Goal: Information Seeking & Learning: Learn about a topic

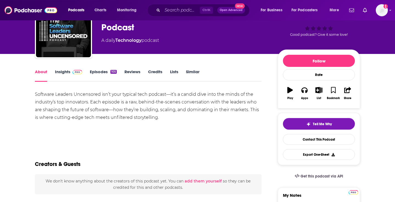
scroll to position [28, 0]
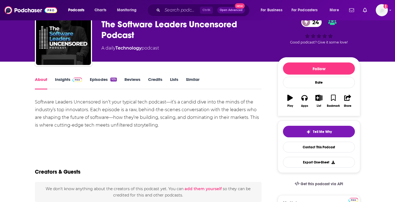
click at [69, 79] on link "Insights" at bounding box center [68, 83] width 27 height 13
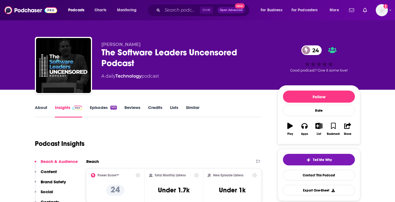
scroll to position [84, 0]
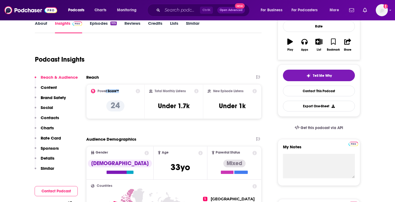
drag, startPoint x: 249, startPoint y: 116, endPoint x: 105, endPoint y: 91, distance: 146.0
click at [105, 91] on div "Power Score™ 24 Total Monthly Listens Under 1.7k New Episode Listens Under 1k" at bounding box center [173, 101] width 175 height 35
click at [260, 117] on div "New Episode Listens Under 1k" at bounding box center [232, 101] width 59 height 35
drag, startPoint x: 254, startPoint y: 111, endPoint x: 161, endPoint y: 85, distance: 96.3
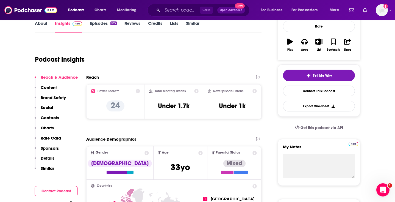
click at [161, 85] on div "Power Score™ 24 Total Monthly Listens Under 1.7k New Episode Listens Under 1k" at bounding box center [173, 101] width 175 height 35
drag, startPoint x: 192, startPoint y: 112, endPoint x: 191, endPoint y: 107, distance: 5.1
click at [191, 107] on div "Total Monthly Listens Under 1.7k" at bounding box center [174, 101] width 50 height 25
drag, startPoint x: 149, startPoint y: 104, endPoint x: 192, endPoint y: 107, distance: 43.3
click at [192, 107] on div "Total Monthly Listens Under 1.7k" at bounding box center [174, 101] width 59 height 35
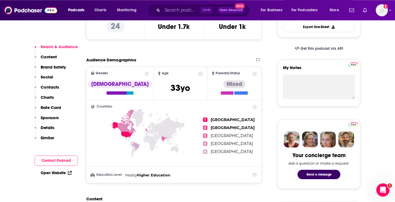
scroll to position [140, 0]
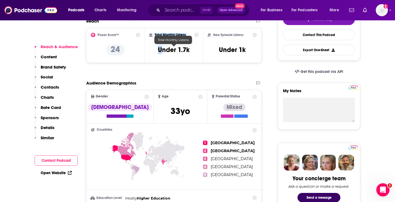
drag, startPoint x: 194, startPoint y: 51, endPoint x: 162, endPoint y: 47, distance: 32.4
click at [162, 47] on div "Total Monthly Listens Under 1.7k" at bounding box center [174, 45] width 50 height 25
click at [196, 34] on icon at bounding box center [196, 35] width 4 height 4
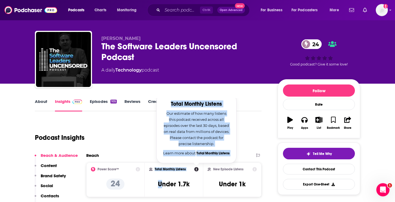
scroll to position [0, 0]
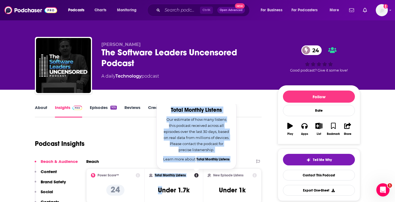
click at [100, 107] on link "Episodes 105" at bounding box center [103, 111] width 27 height 13
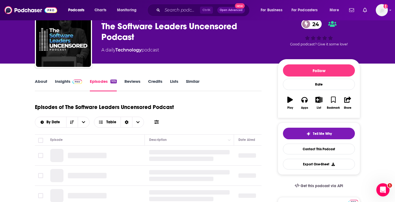
scroll to position [84, 0]
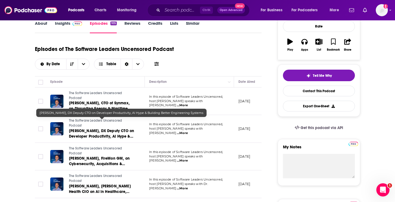
click at [98, 128] on span "[PERSON_NAME], DX Deputy CTO on Developer Productivity, AI Hype & Building Bett…" at bounding box center [101, 136] width 65 height 16
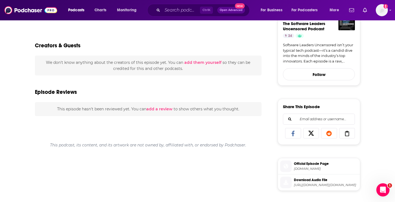
scroll to position [56, 0]
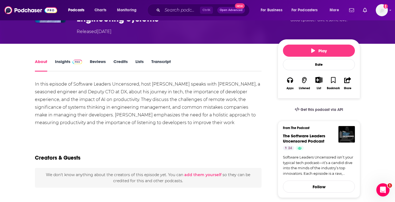
click at [41, 65] on link "About" at bounding box center [41, 65] width 12 height 13
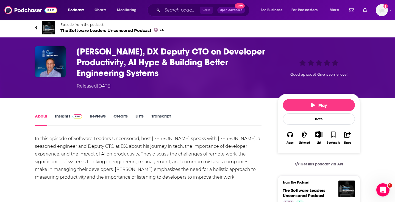
scroll to position [0, 0]
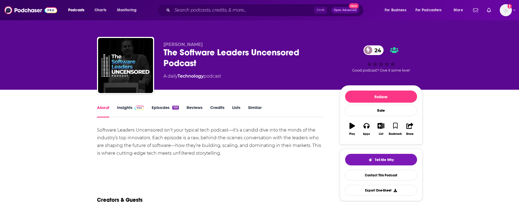
scroll to position [35, 0]
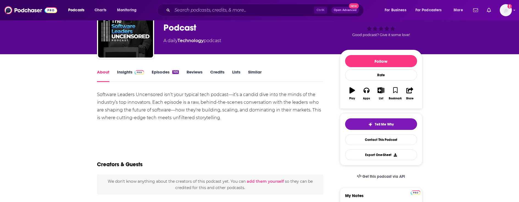
click at [129, 71] on link "Insights" at bounding box center [130, 75] width 27 height 13
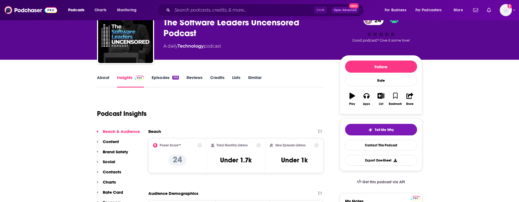
scroll to position [56, 0]
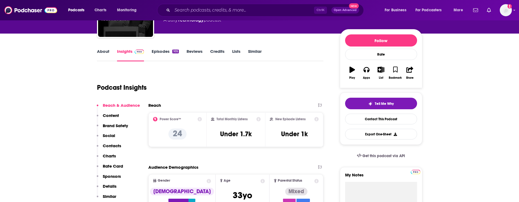
click at [200, 116] on div "Power Score™ 24" at bounding box center [177, 129] width 59 height 35
click at [200, 119] on icon at bounding box center [199, 119] width 4 height 4
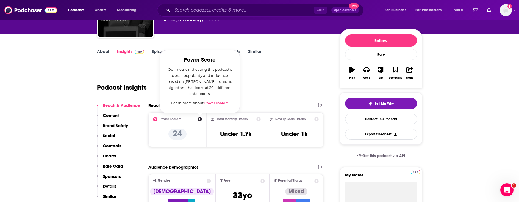
scroll to position [0, 0]
click at [215, 103] on link "Power Score™" at bounding box center [216, 103] width 24 height 4
